Goal: Information Seeking & Learning: Understand process/instructions

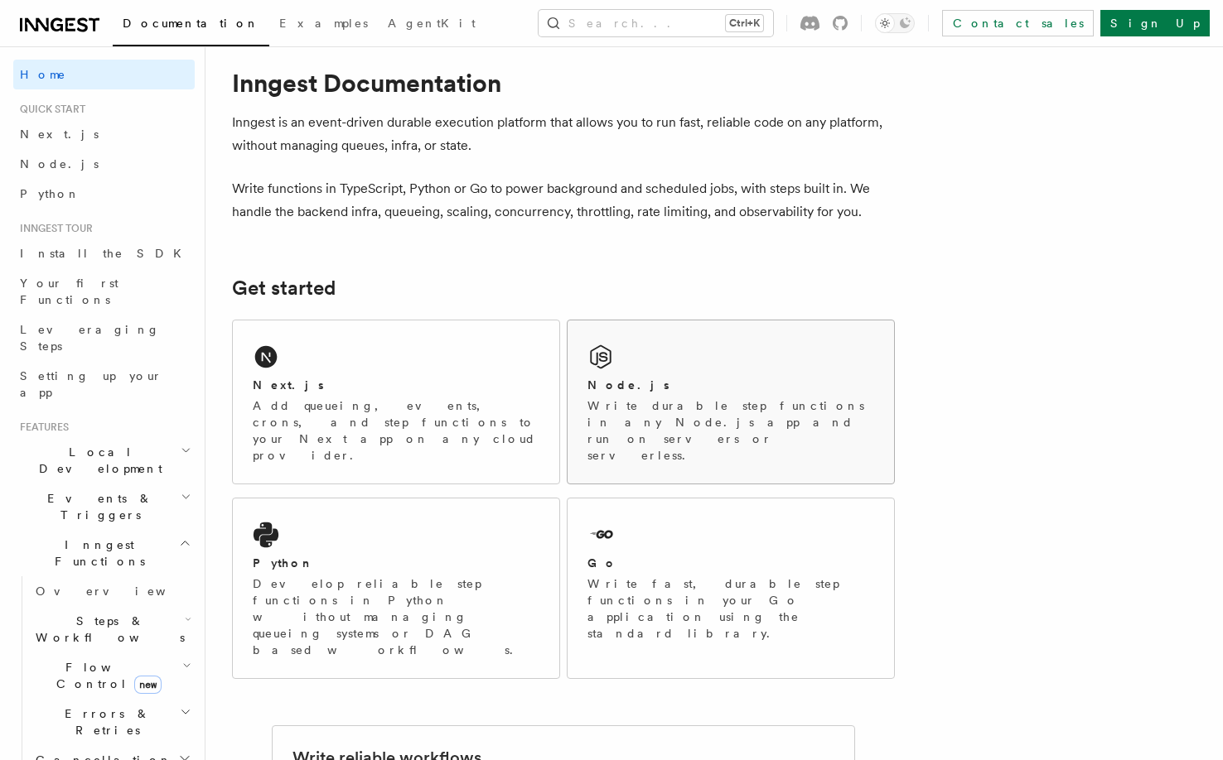
scroll to position [83, 0]
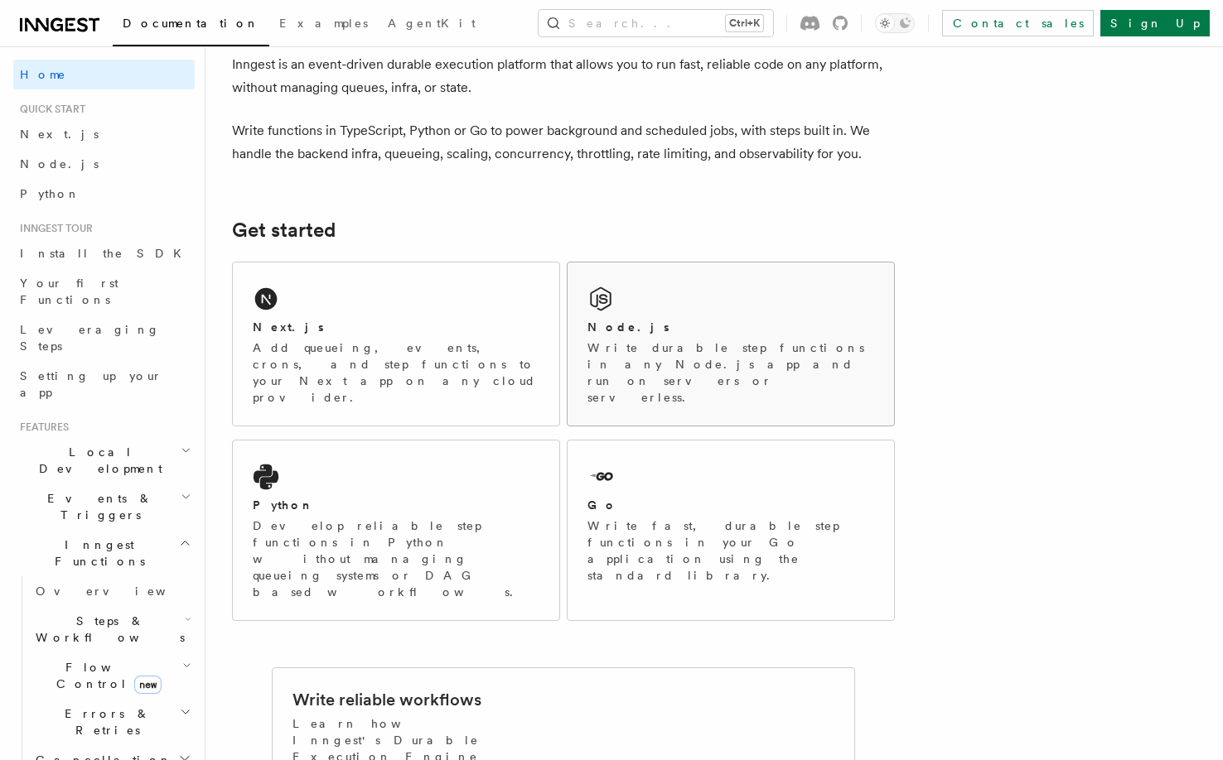
click at [661, 340] on p "Write durable step functions in any Node.js app and run on servers or serverles…" at bounding box center [730, 373] width 287 height 66
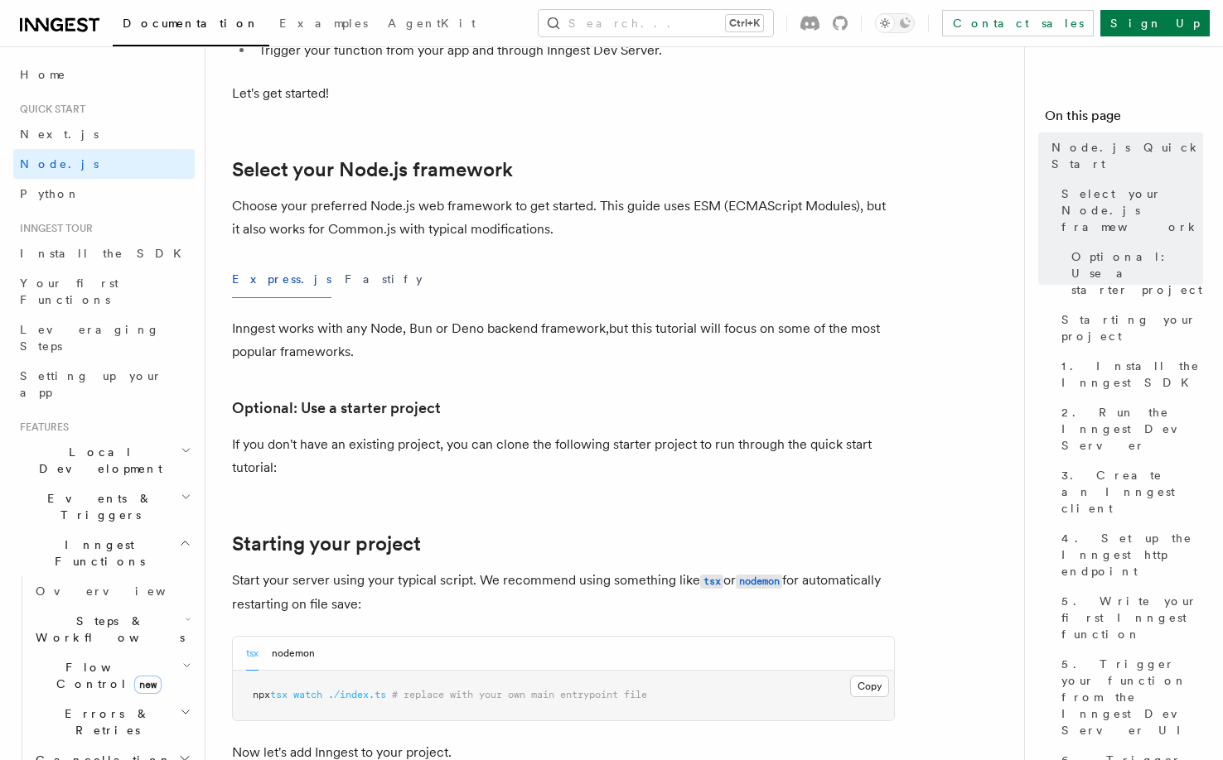
scroll to position [331, 0]
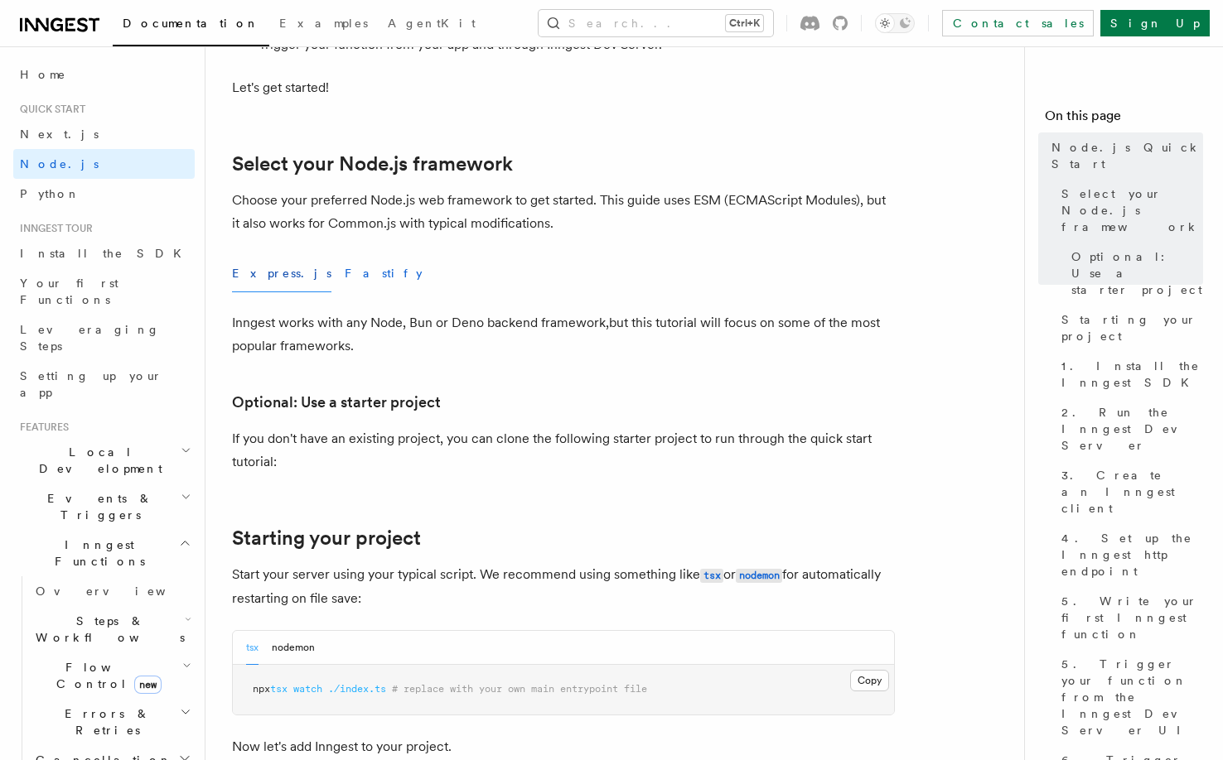
click at [345, 277] on button "Fastify" at bounding box center [384, 273] width 78 height 37
click at [273, 274] on button "Express.js" at bounding box center [281, 273] width 99 height 37
click at [345, 273] on button "Fastify" at bounding box center [384, 273] width 78 height 37
click at [269, 274] on button "Express.js" at bounding box center [281, 273] width 99 height 37
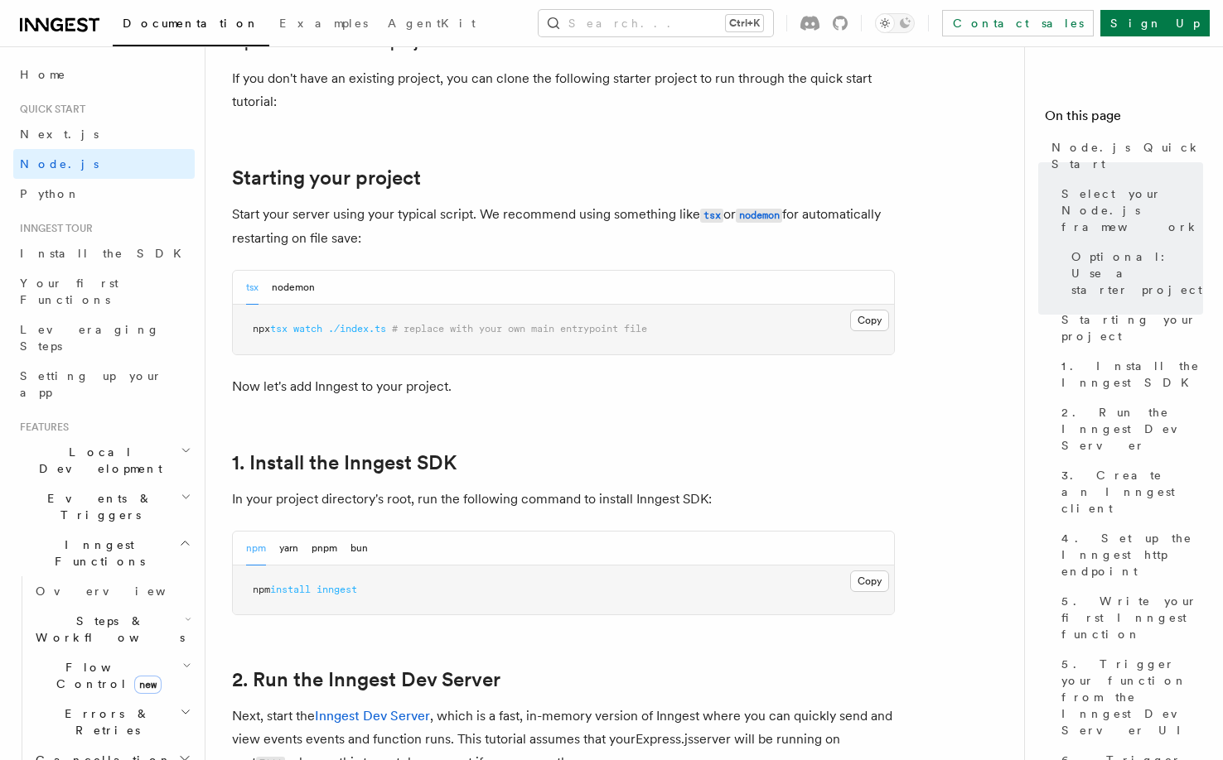
scroll to position [746, 0]
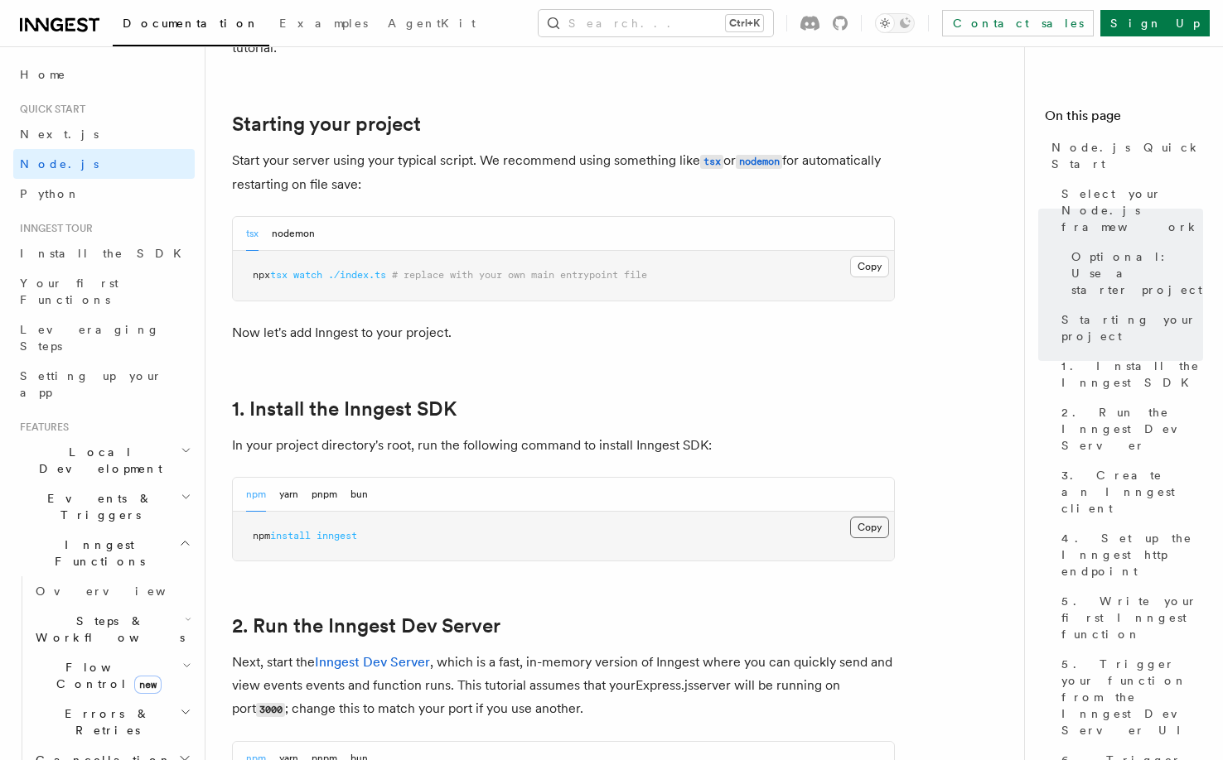
click at [871, 530] on button "Copy Copied" at bounding box center [869, 528] width 39 height 22
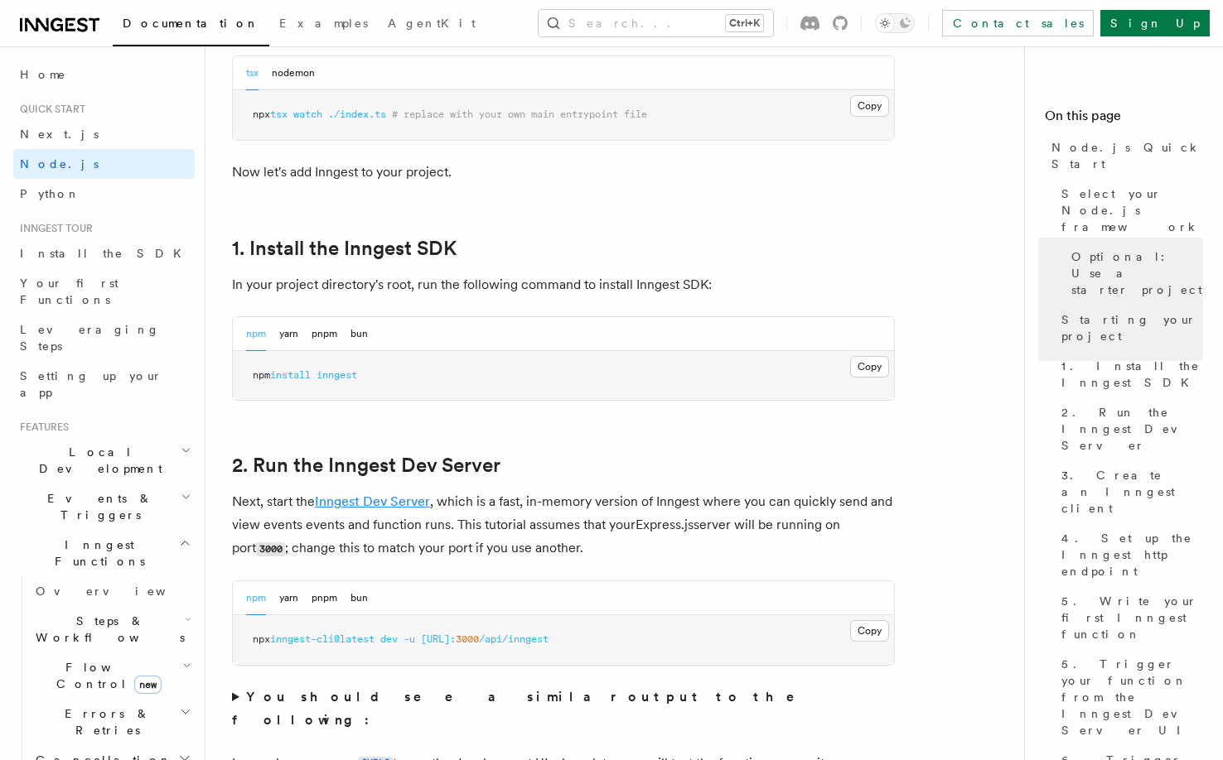
scroll to position [911, 0]
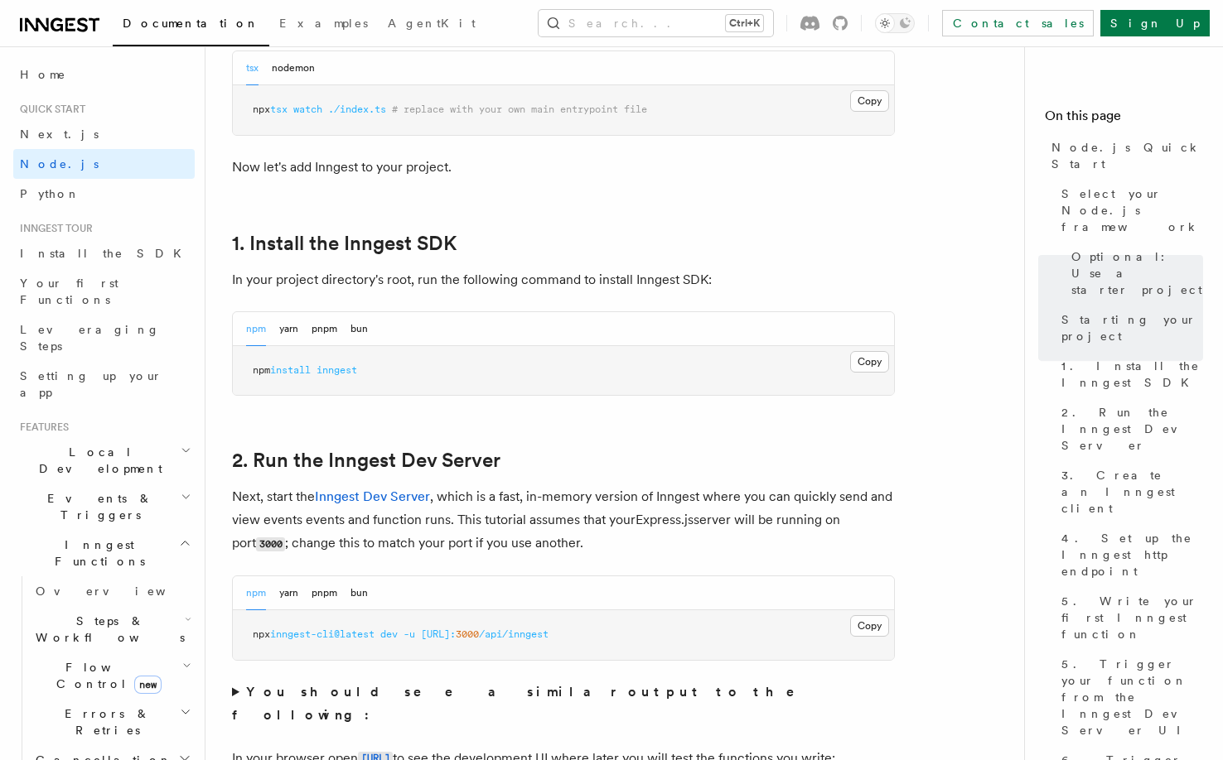
click at [538, 519] on p "Next, start the Inngest Dev Server , which is a fast, in-memory version of Inng…" at bounding box center [563, 520] width 663 height 70
click at [539, 519] on p "Next, start the Inngest Dev Server , which is a fast, in-memory version of Inng…" at bounding box center [563, 520] width 663 height 70
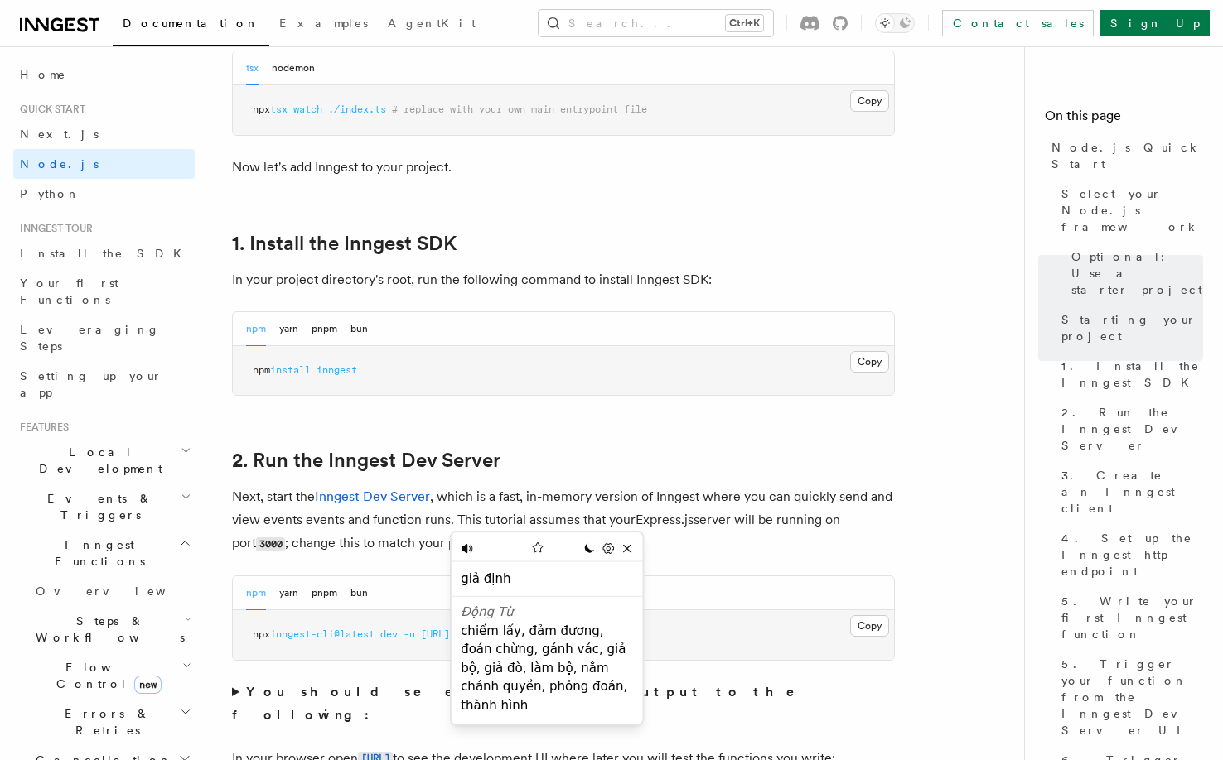
click at [671, 500] on p "Next, start the Inngest Dev Server , which is a fast, in-memory version of Inng…" at bounding box center [563, 520] width 663 height 70
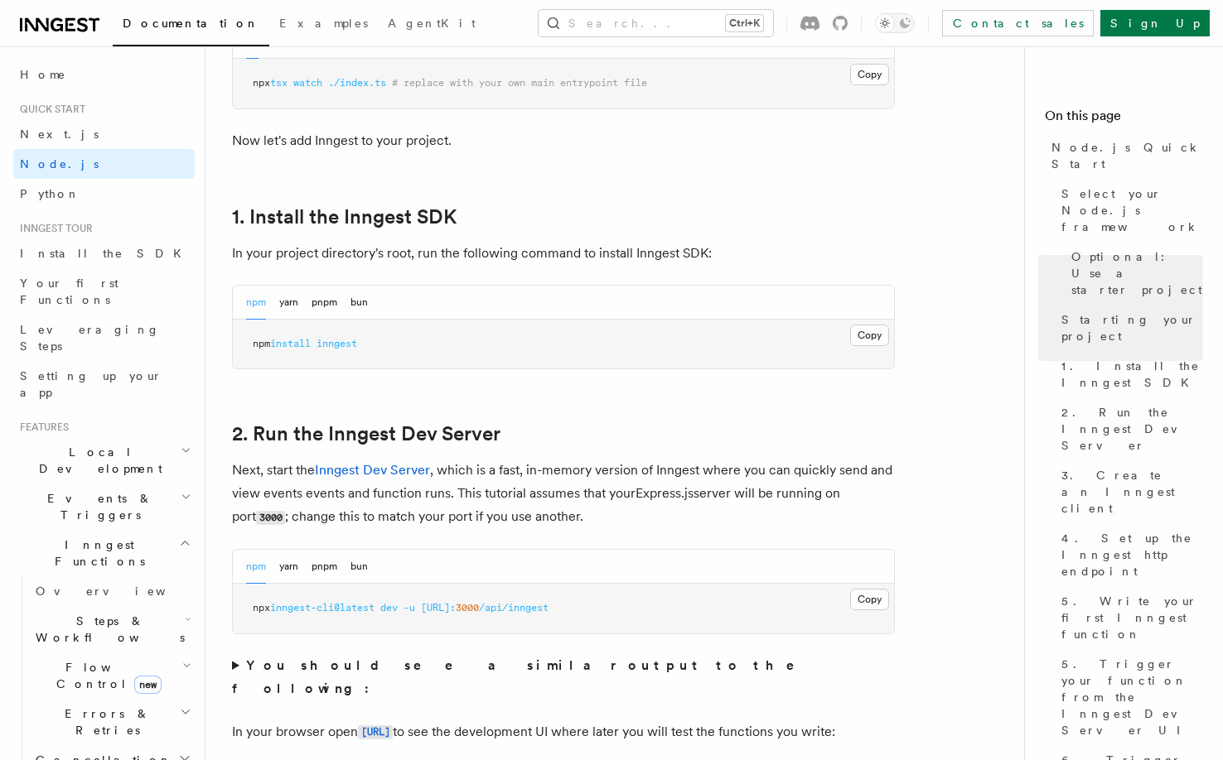
scroll to position [994, 0]
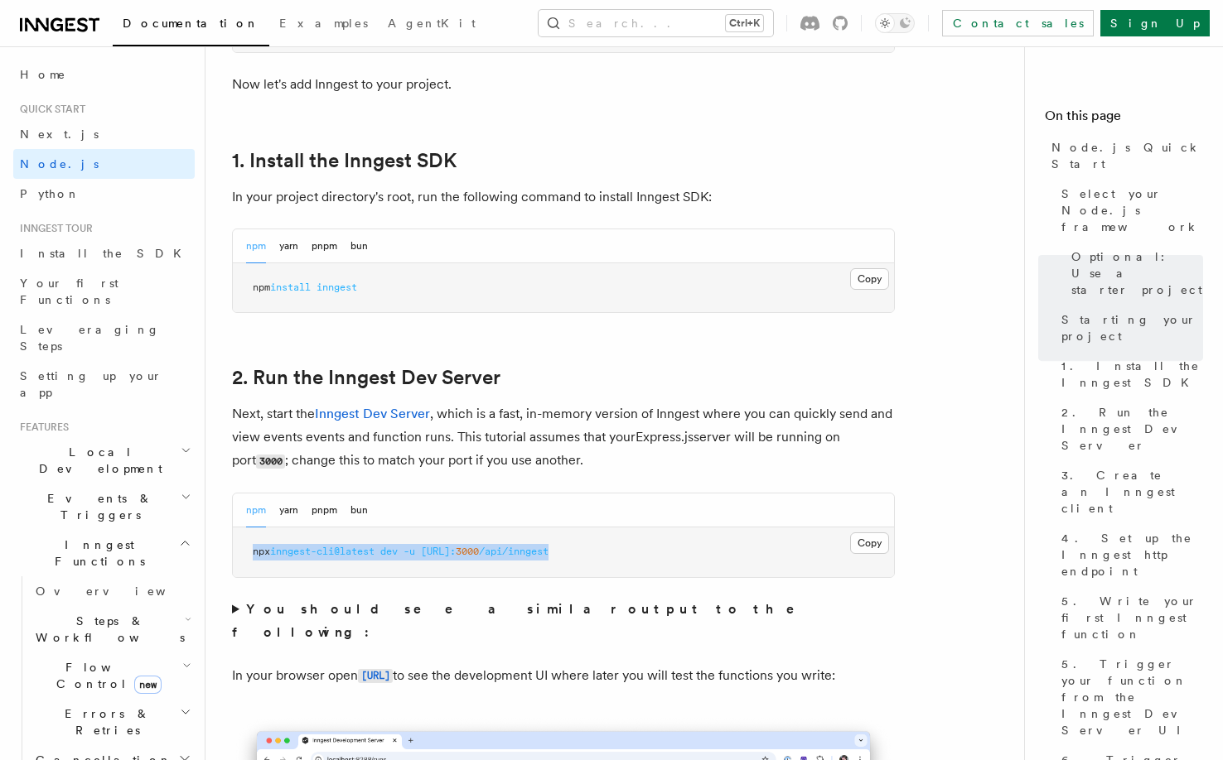
drag, startPoint x: 660, startPoint y: 554, endPoint x: 264, endPoint y: 538, distance: 396.3
click at [243, 542] on pre "npx inngest-cli@latest dev -u [URL]: 3000 /api/inngest" at bounding box center [563, 553] width 661 height 50
click at [614, 459] on p "Next, start the Inngest Dev Server , which is a fast, in-memory version of Inng…" at bounding box center [563, 438] width 663 height 70
click at [395, 165] on link "1. Install the Inngest SDK" at bounding box center [344, 160] width 224 height 23
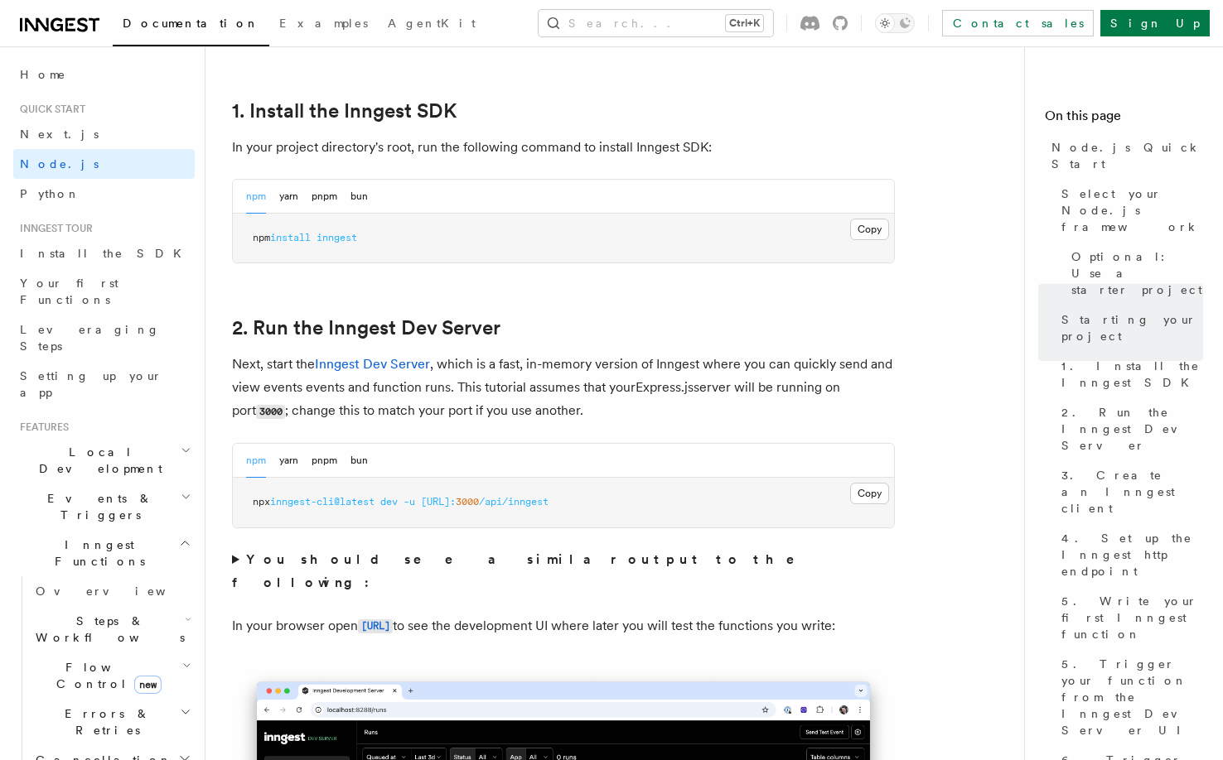
scroll to position [981, 0]
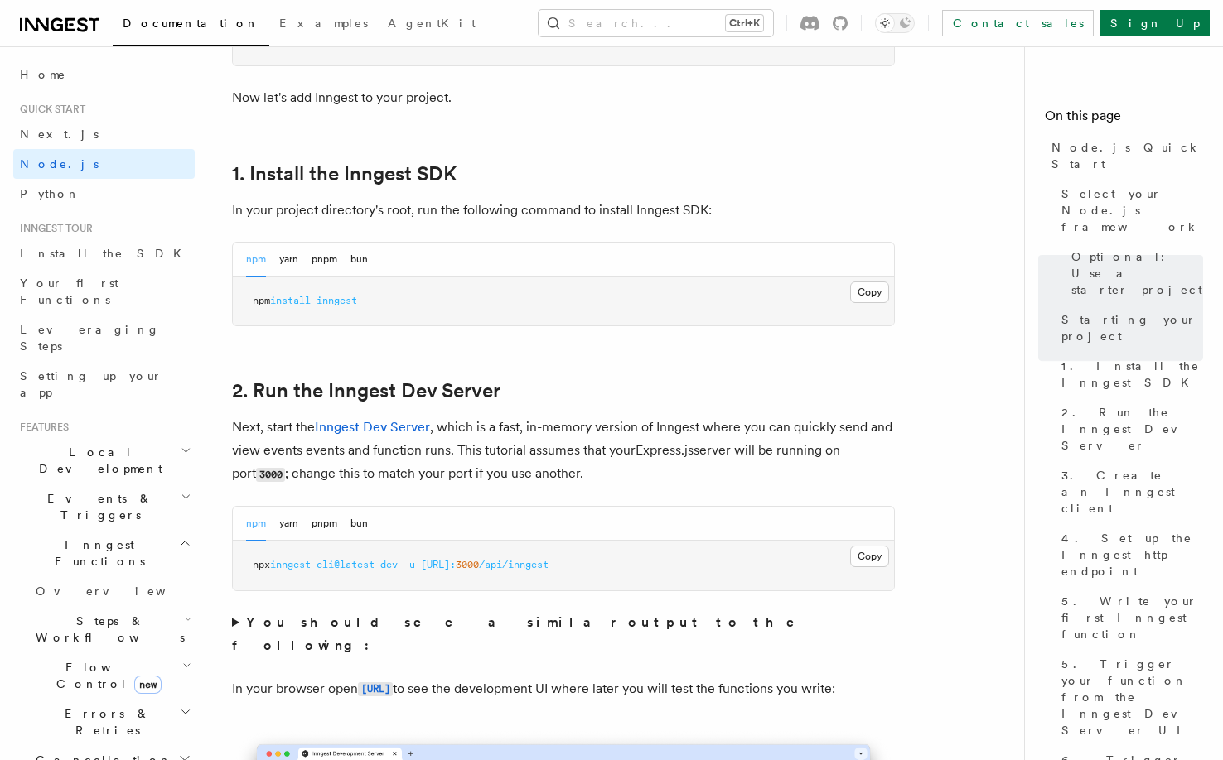
drag, startPoint x: 857, startPoint y: 139, endPoint x: 624, endPoint y: 449, distance: 387.5
click at [624, 449] on p "Next, start the Inngest Dev Server , which is a fast, in-memory version of Inng…" at bounding box center [563, 451] width 663 height 70
drag, startPoint x: 317, startPoint y: 432, endPoint x: 359, endPoint y: 429, distance: 41.6
click at [359, 429] on p "Next, start the Inngest Dev Server , which is a fast, in-memory version of Inng…" at bounding box center [563, 451] width 663 height 70
click at [339, 444] on img at bounding box center [338, 447] width 19 height 19
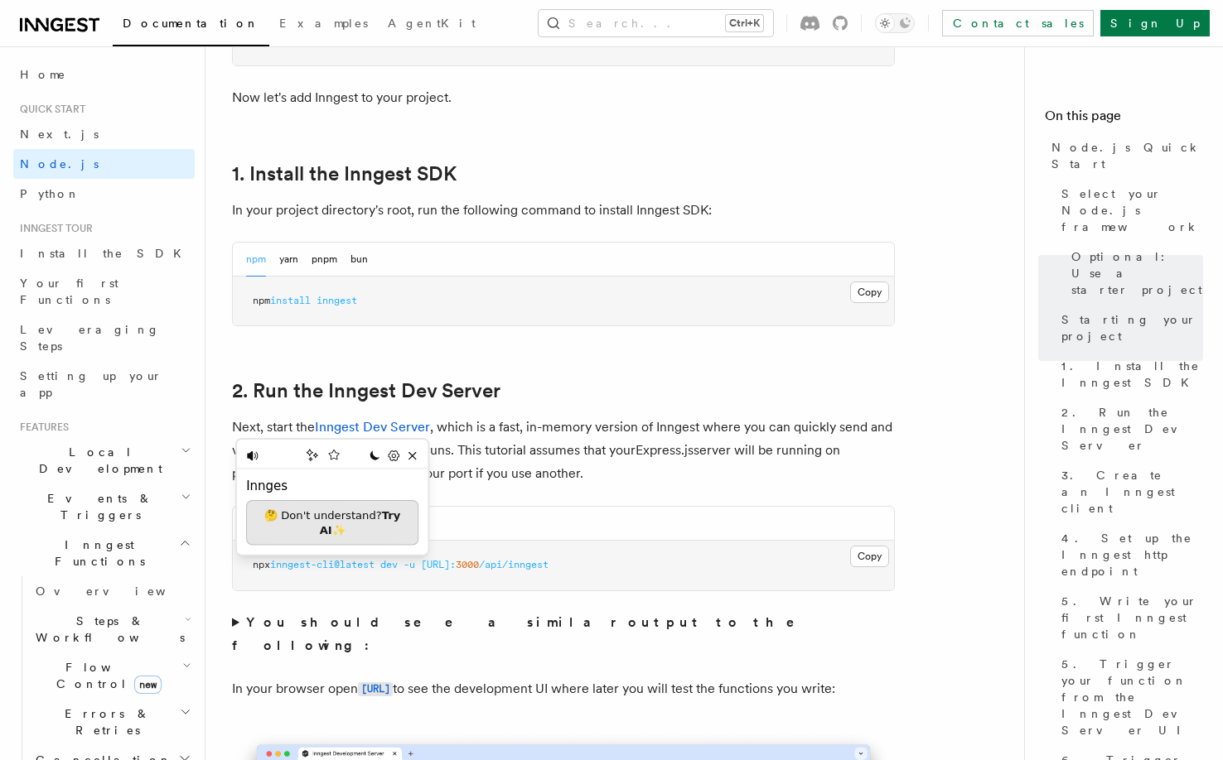
click at [608, 451] on p "Next, start the Inngest Dev Server , which is a fast, in-memory version of Inng…" at bounding box center [563, 451] width 663 height 70
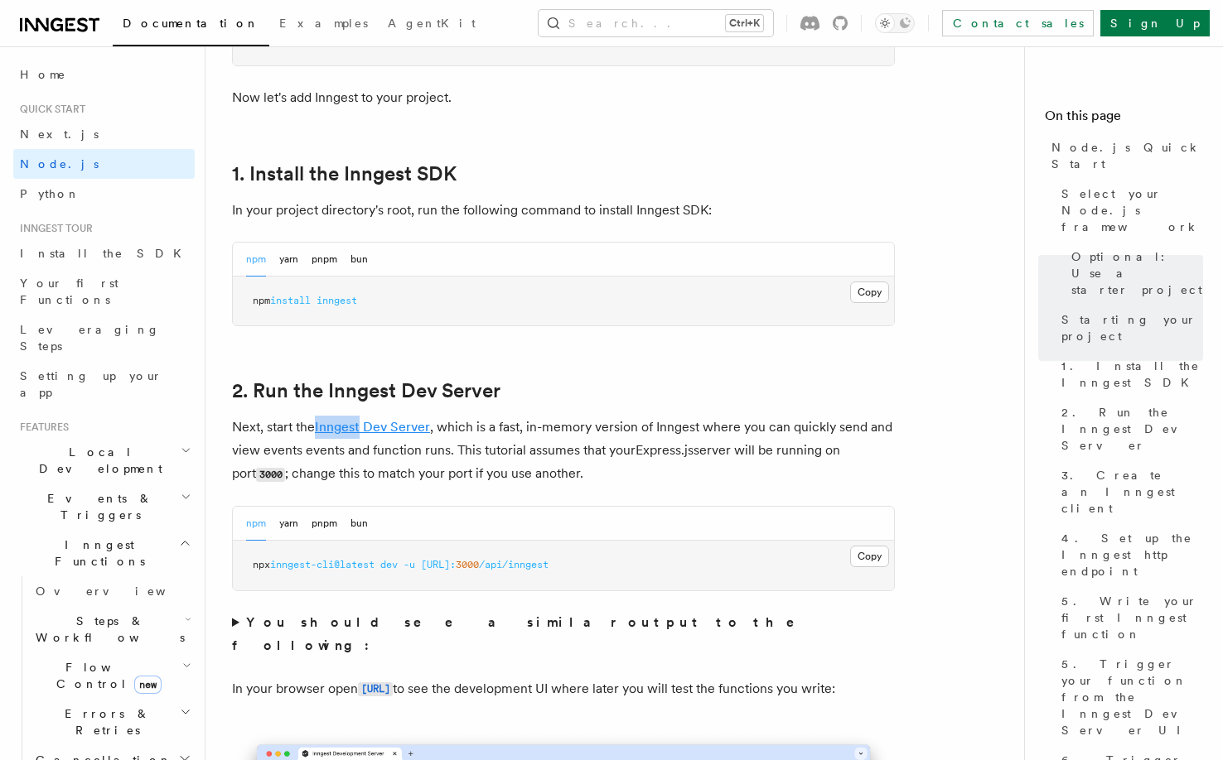
drag, startPoint x: 318, startPoint y: 427, endPoint x: 362, endPoint y: 427, distance: 43.9
click at [362, 427] on p "Next, start the Inngest Dev Server , which is a fast, in-memory version of Inng…" at bounding box center [563, 451] width 663 height 70
click at [339, 449] on img at bounding box center [338, 447] width 19 height 19
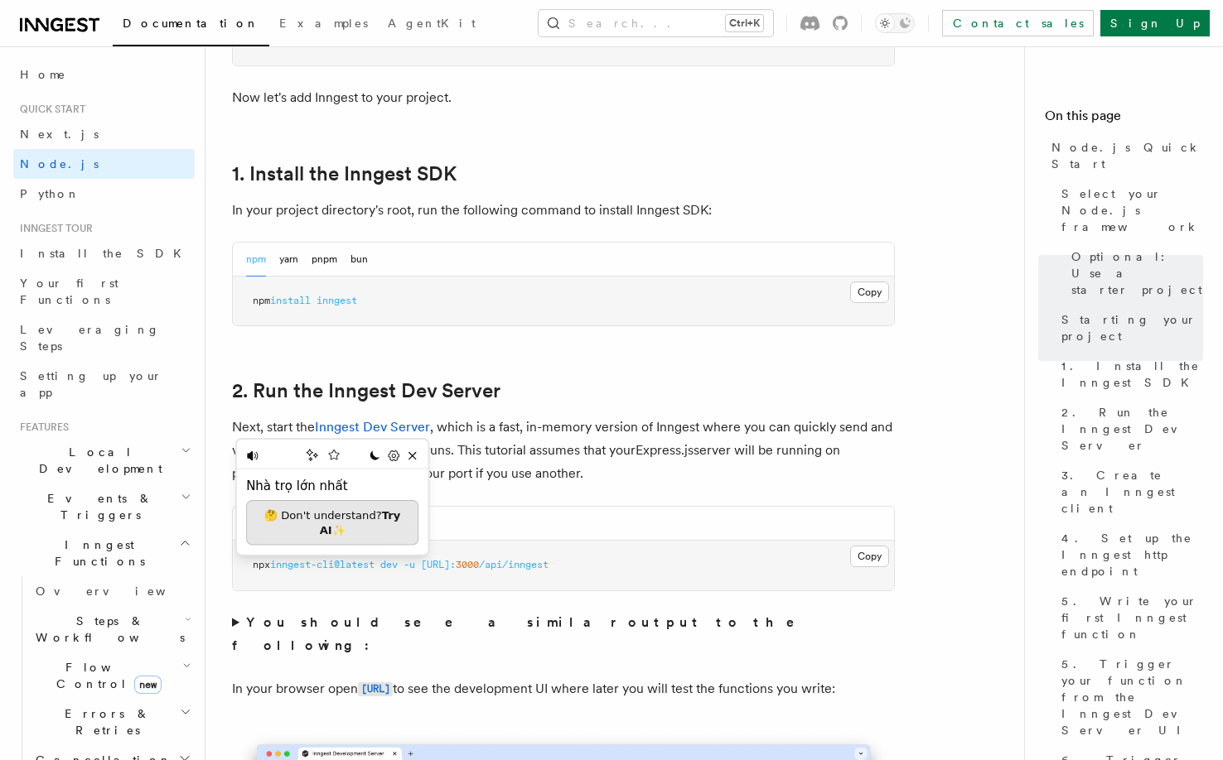
click at [654, 455] on p "Next, start the Inngest Dev Server , which is a fast, in-memory version of Inng…" at bounding box center [563, 451] width 663 height 70
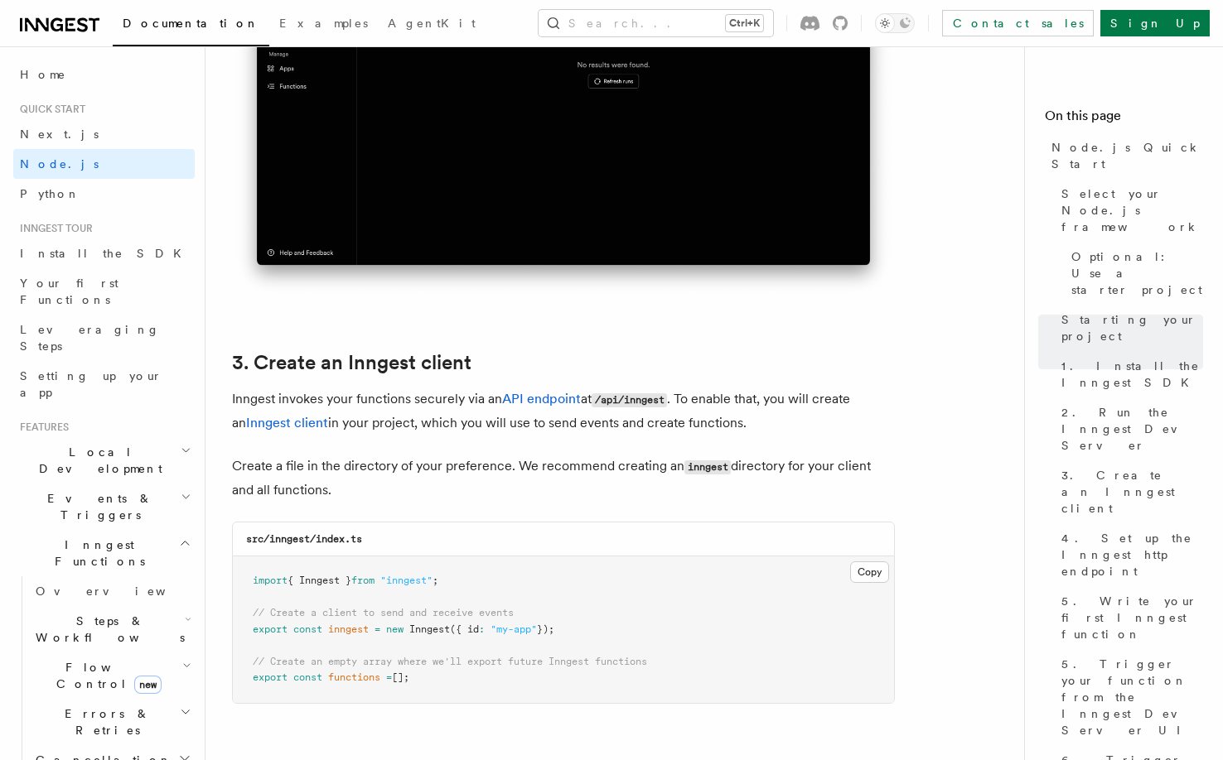
scroll to position [1892, 0]
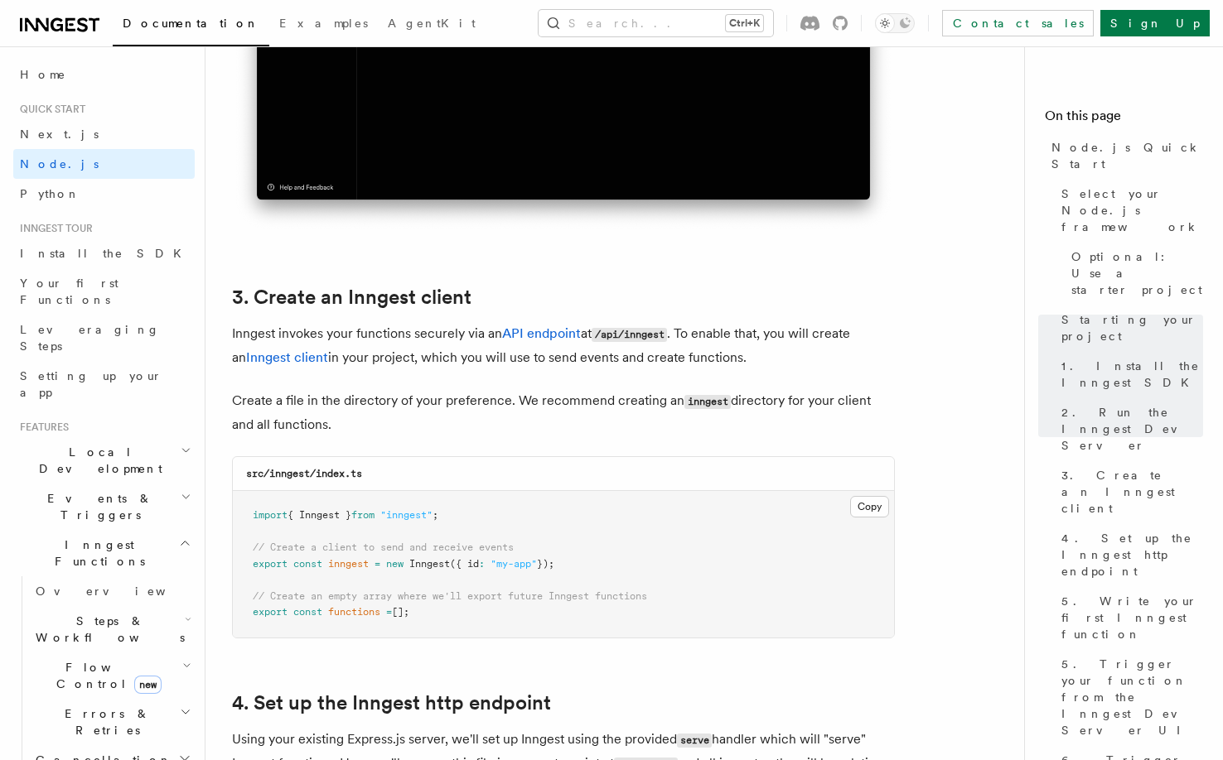
drag, startPoint x: 566, startPoint y: 566, endPoint x: 239, endPoint y: 538, distance: 327.5
click at [239, 538] on pre "import { Inngest } from "inngest" ; // Create a client to send and receive even…" at bounding box center [563, 564] width 661 height 147
click at [569, 550] on pre "import { Inngest } from "inngest" ; // Create a client to send and receive even…" at bounding box center [563, 564] width 661 height 147
drag, startPoint x: 586, startPoint y: 567, endPoint x: 245, endPoint y: 548, distance: 341.8
click at [245, 548] on pre "import { Inngest } from "inngest" ; // Create a client to send and receive even…" at bounding box center [563, 564] width 661 height 147
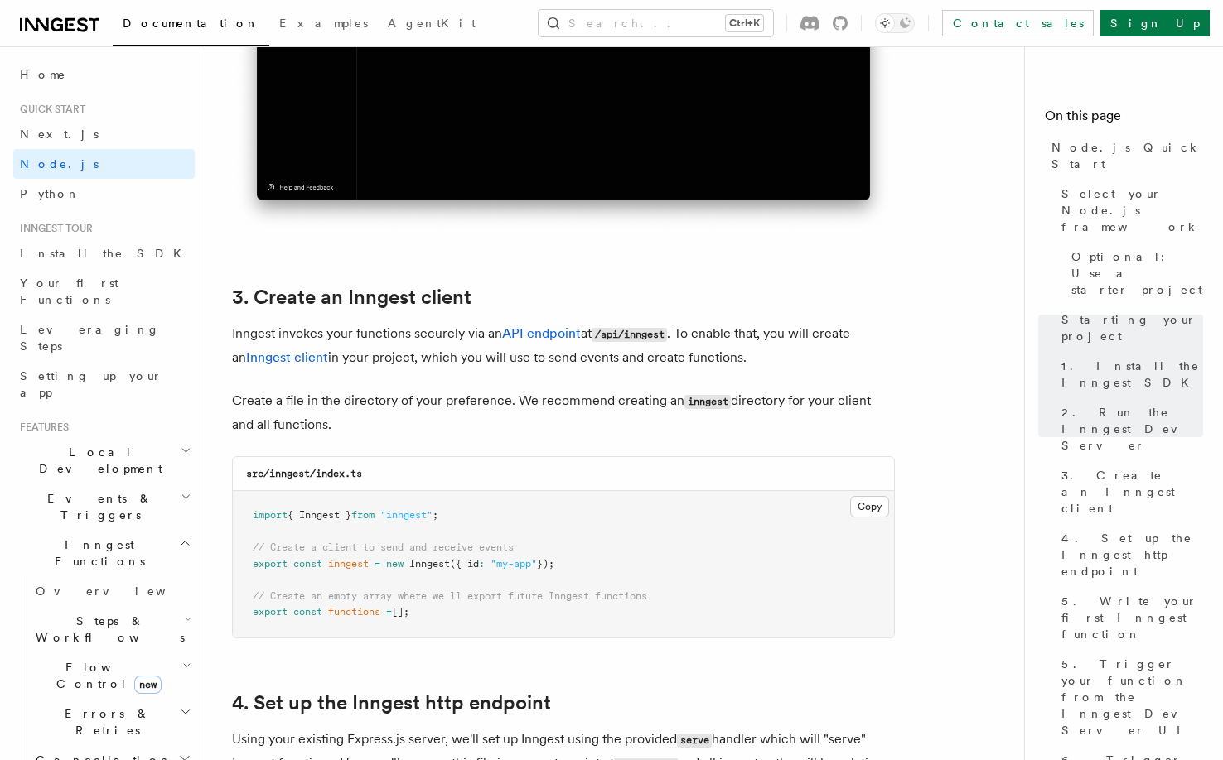
copy code "// Create a client to send and receive events export const inngest = new Innges…"
drag, startPoint x: 309, startPoint y: 607, endPoint x: 360, endPoint y: 620, distance: 52.8
click at [311, 608] on span "const" at bounding box center [307, 612] width 29 height 12
drag, startPoint x: 448, startPoint y: 611, endPoint x: 248, endPoint y: 590, distance: 201.5
click at [248, 590] on pre "import { Inngest } from "inngest" ; // Create a client to send and receive even…" at bounding box center [563, 564] width 661 height 147
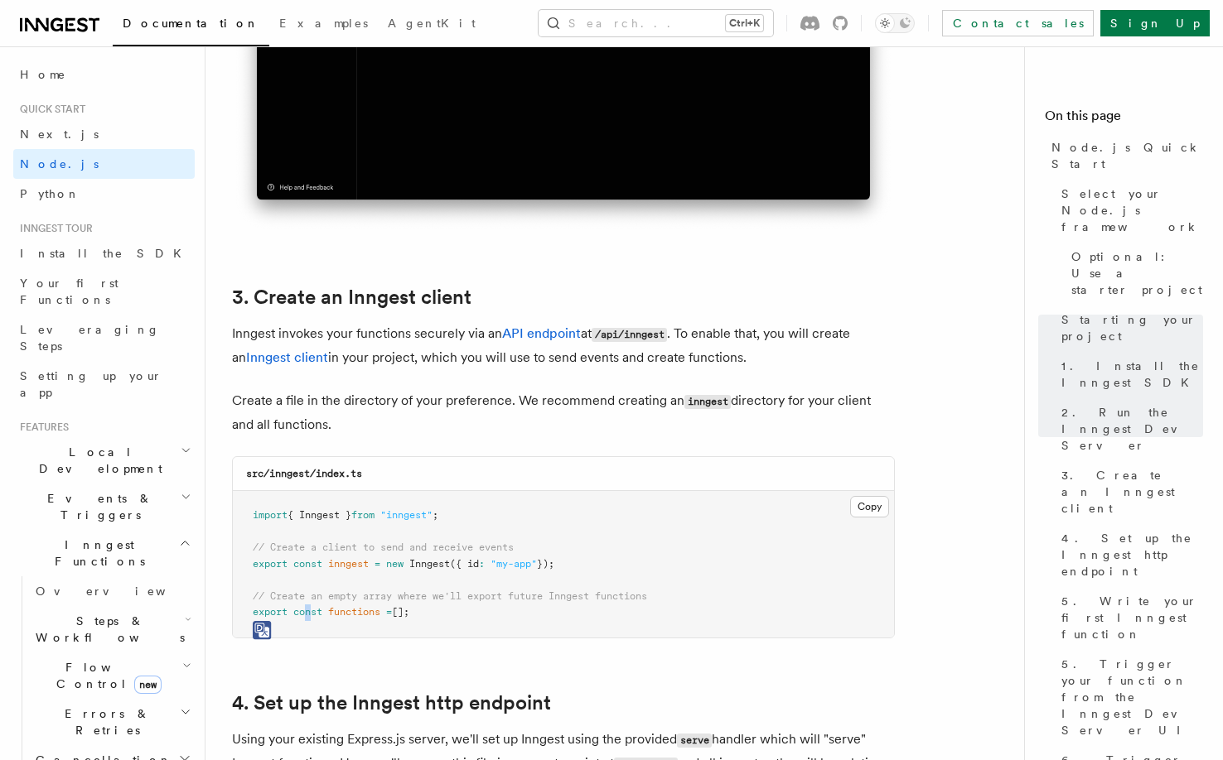
copy code "// Create an empty array where we'll export future Inngest functions export con…"
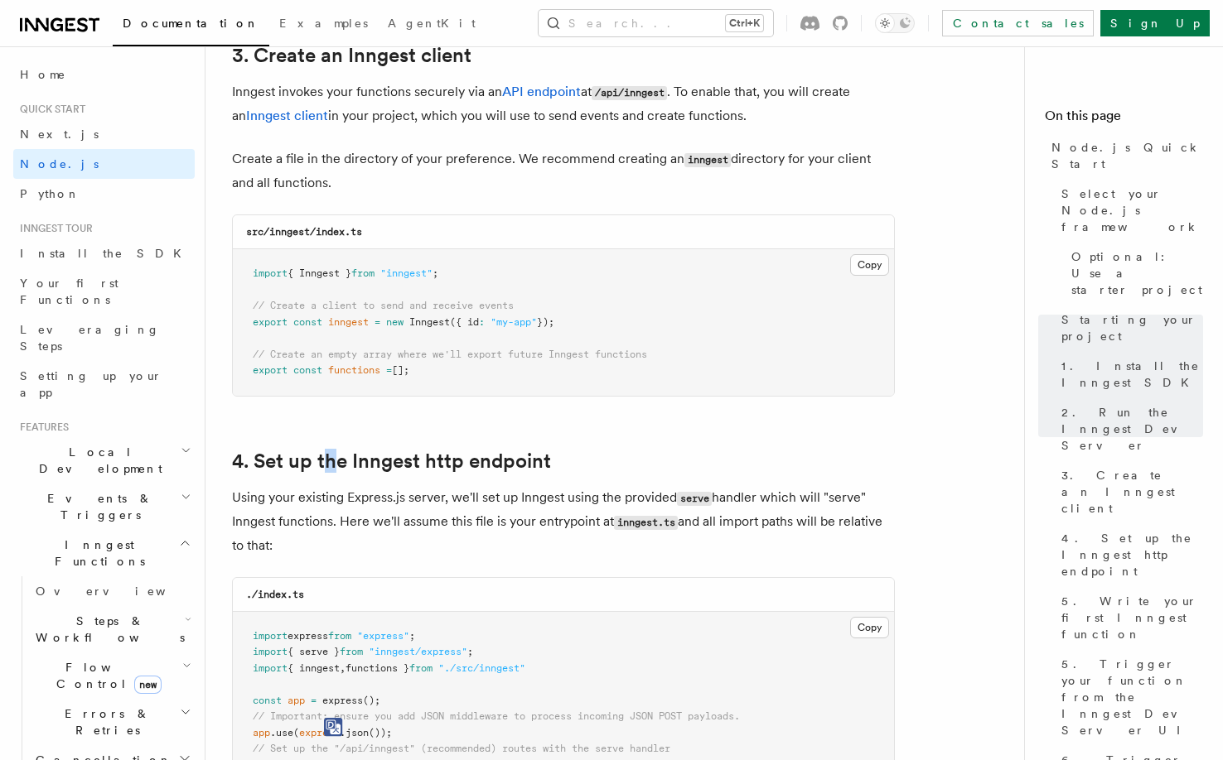
scroll to position [2306, 0]
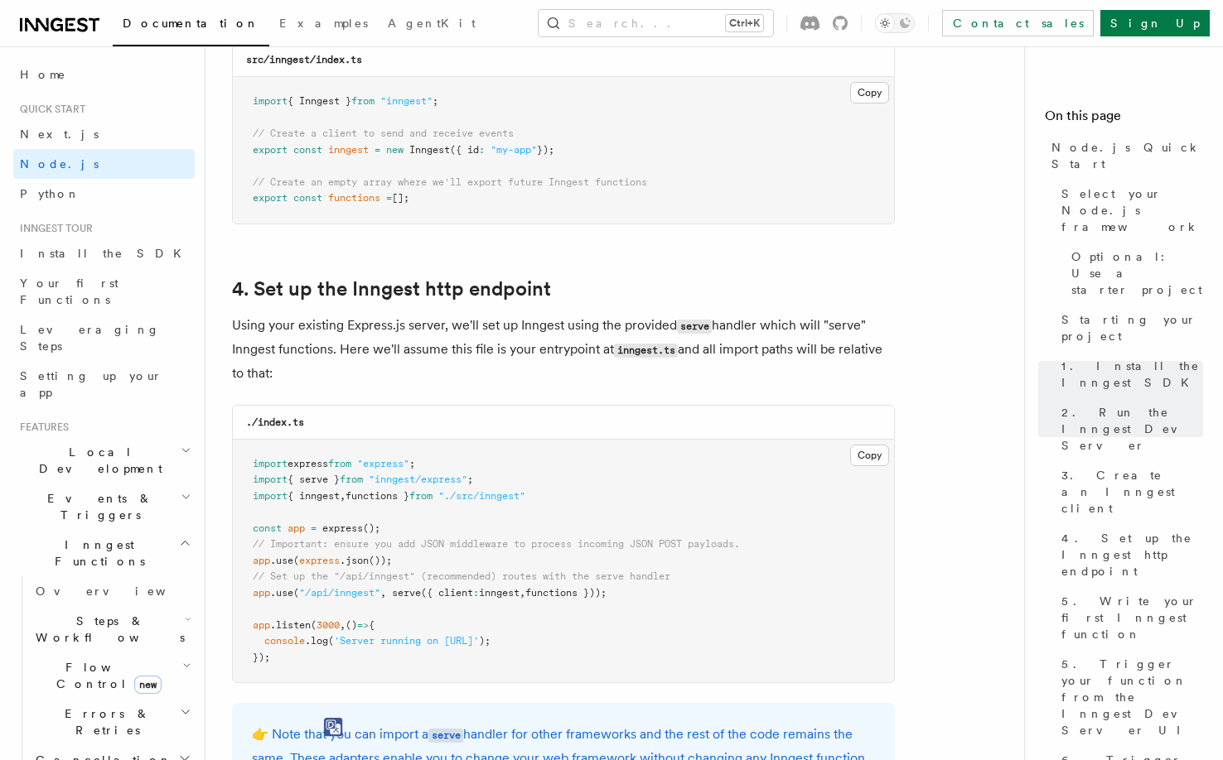
drag, startPoint x: 608, startPoint y: 598, endPoint x: 639, endPoint y: 597, distance: 30.7
click at [606, 598] on span "functions }));" at bounding box center [565, 593] width 81 height 12
drag, startPoint x: 630, startPoint y: 591, endPoint x: 247, endPoint y: 600, distance: 382.8
click at [247, 600] on pre "import express from "express" ; import { serve } from "inngest/express" ; impor…" at bounding box center [563, 562] width 661 height 244
copy span "app .use ( "/api/inngest" , serve ({ client : inngest , functions }));"
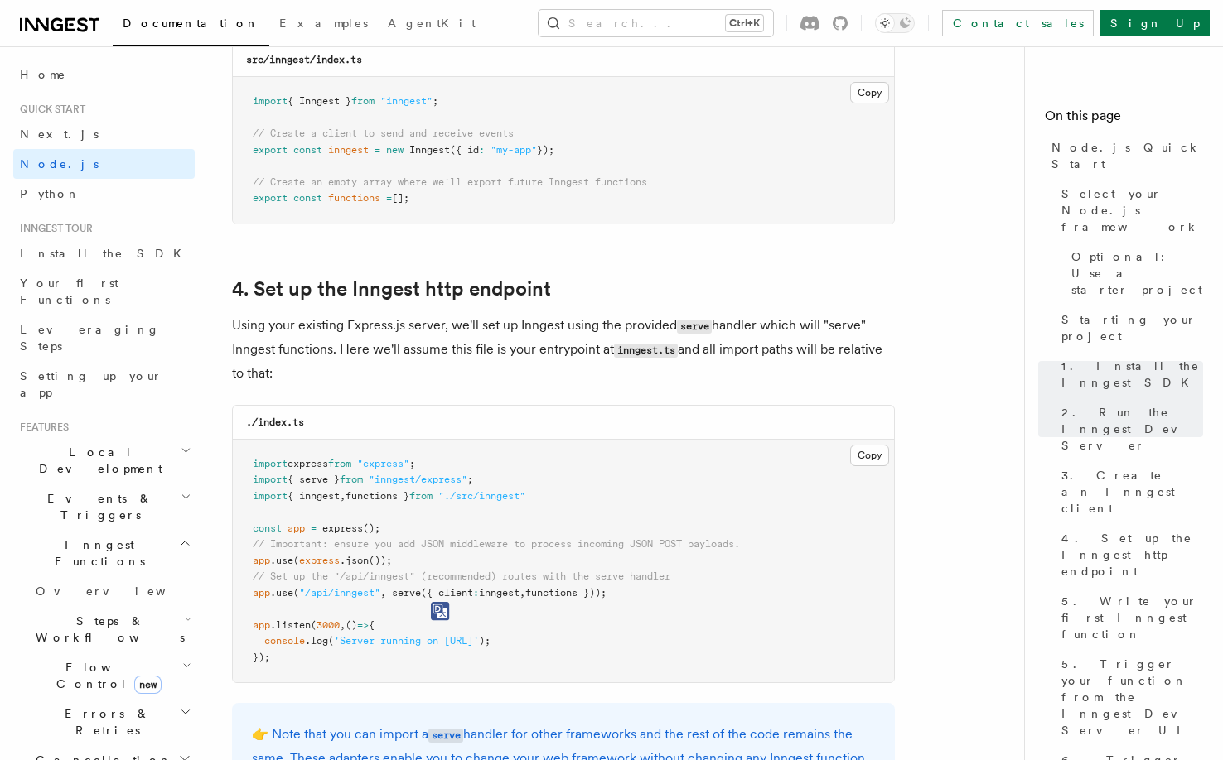
click at [320, 515] on pre "import express from "express" ; import { serve } from "inngest/express" ; impor…" at bounding box center [563, 562] width 661 height 244
drag, startPoint x: 561, startPoint y: 498, endPoint x: 233, endPoint y: 486, distance: 328.2
click at [233, 486] on pre "import express from "express" ; import { serve } from "inngest/express" ; impor…" at bounding box center [563, 562] width 661 height 244
copy code "import { serve } from "inngest/express" ; import { inngest , functions } from "…"
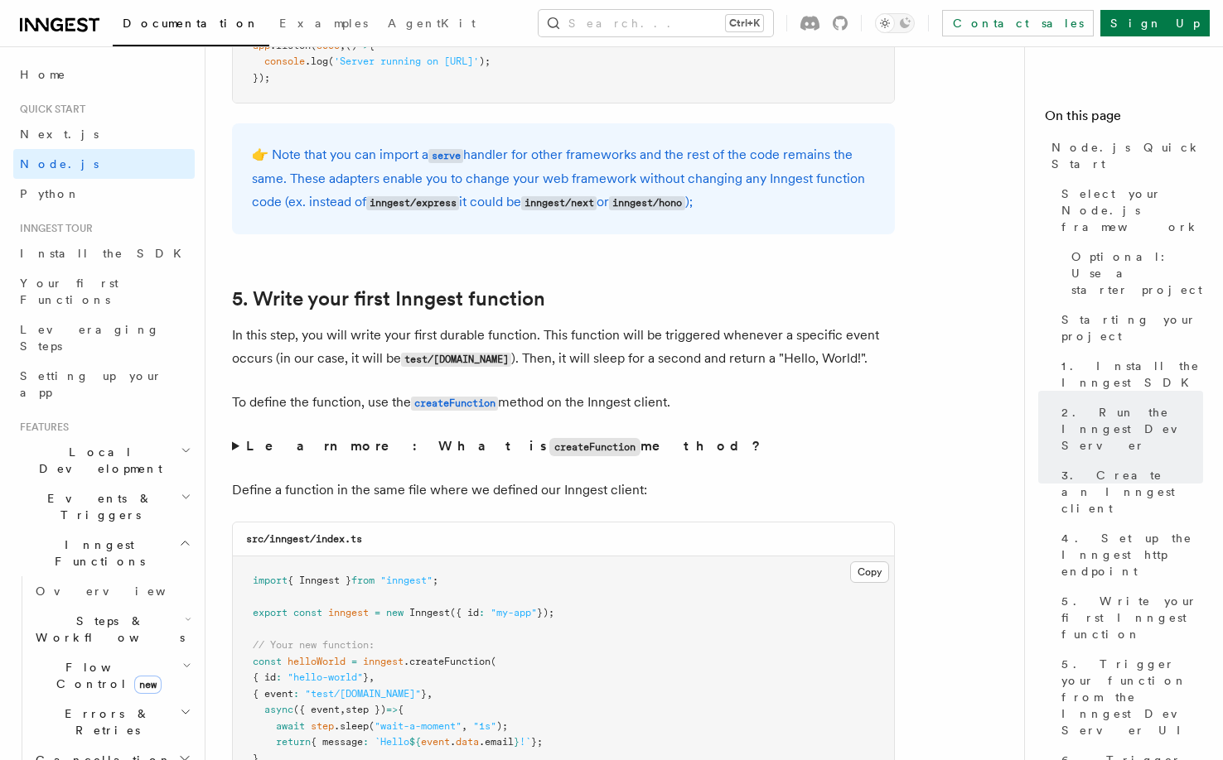
click at [296, 440] on strong "Learn more: What is createFunction method?" at bounding box center [505, 446] width 518 height 16
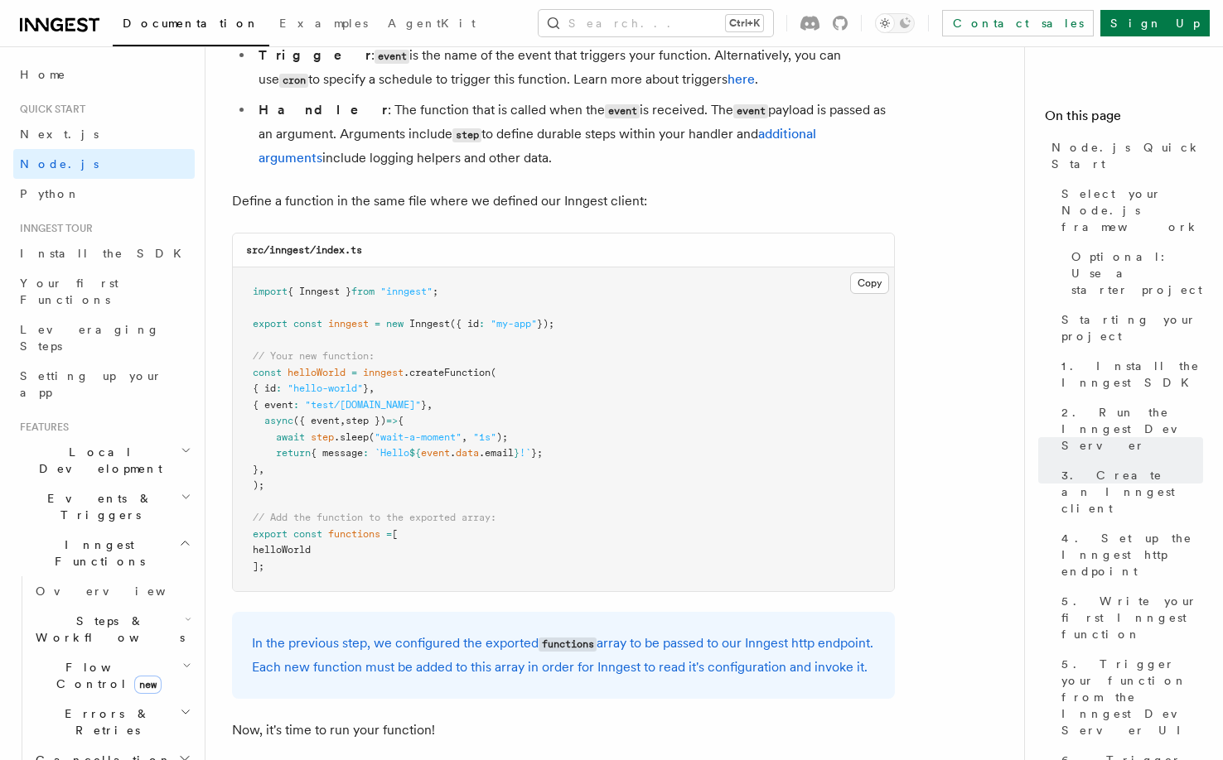
scroll to position [3466, 0]
